Goal: Find specific page/section: Find specific page/section

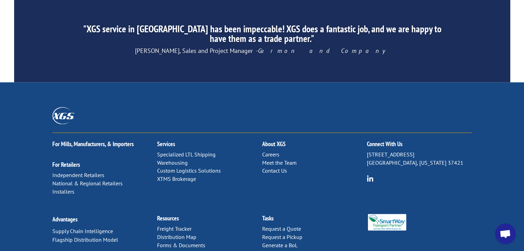
scroll to position [1112, 0]
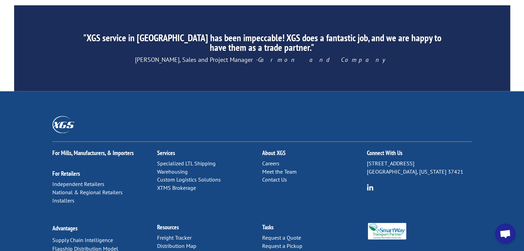
click at [178, 243] on link "Distribution Map" at bounding box center [176, 246] width 39 height 7
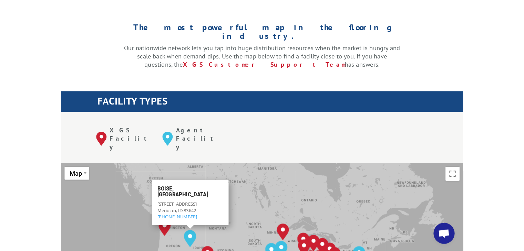
scroll to position [182, 0]
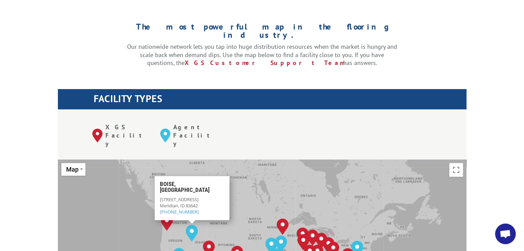
click at [88, 40] on div "The most powerful map in the flooring industry. Our nationwide network lets you…" at bounding box center [262, 55] width 496 height 109
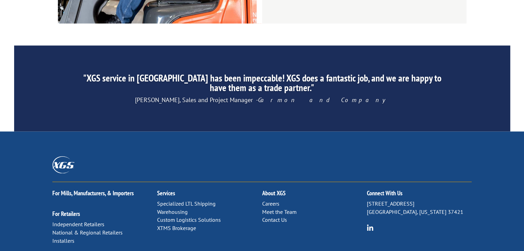
scroll to position [1112, 0]
